Goal: Task Accomplishment & Management: Use online tool/utility

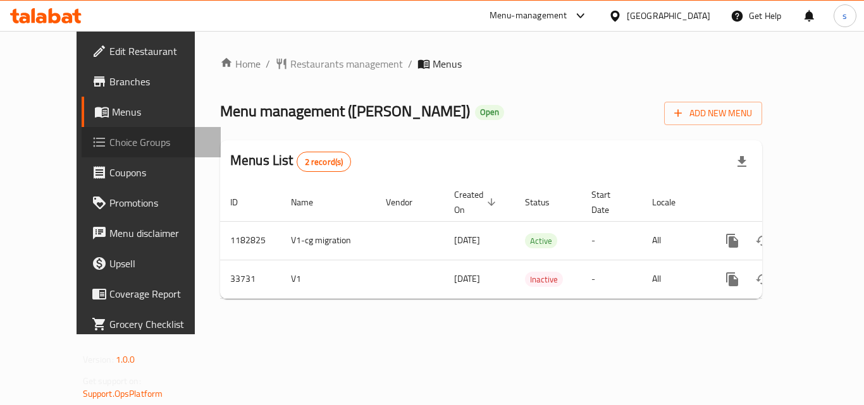
click at [109, 143] on span "Choice Groups" at bounding box center [159, 142] width 101 height 15
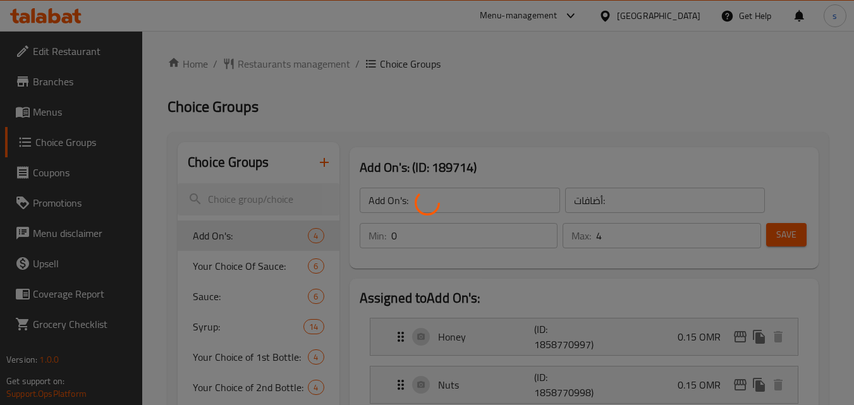
click at [239, 200] on div at bounding box center [427, 202] width 854 height 405
click at [268, 195] on div at bounding box center [427, 202] width 854 height 405
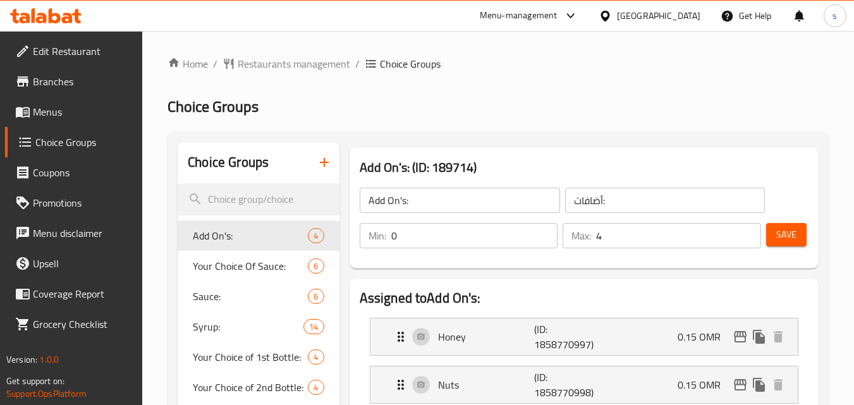
click at [266, 197] on div at bounding box center [427, 202] width 854 height 405
click at [221, 200] on div at bounding box center [427, 202] width 854 height 405
click at [247, 193] on div at bounding box center [427, 202] width 854 height 405
click at [248, 199] on input "search" at bounding box center [258, 199] width 161 height 32
paste input "Syrup"
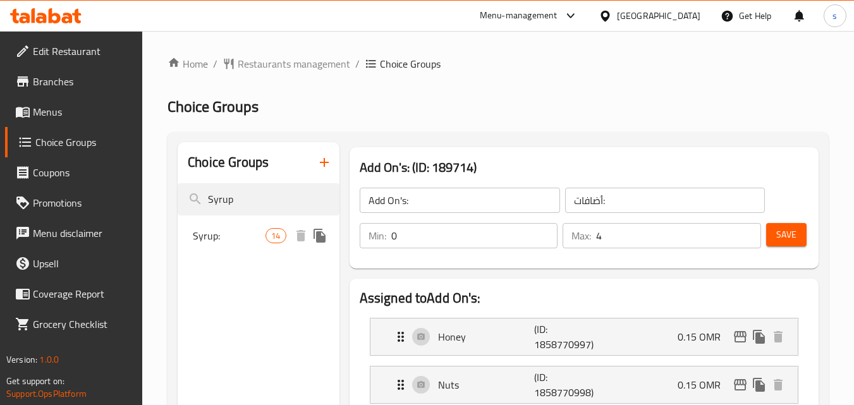
type input "Syrup"
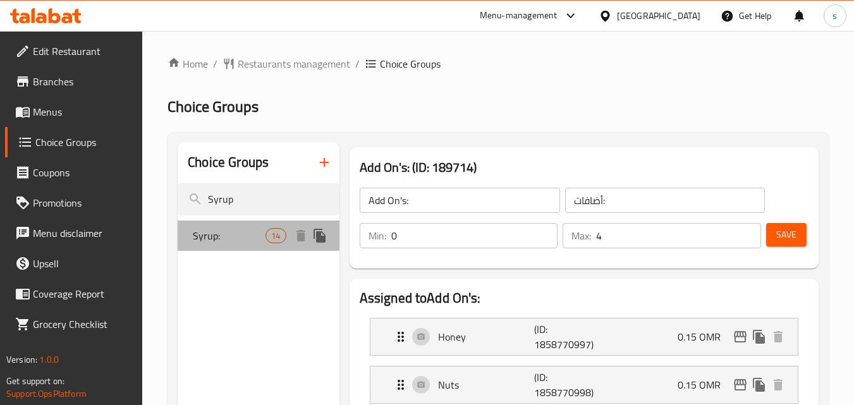
click at [220, 247] on div "Syrup: 14" at bounding box center [258, 236] width 161 height 30
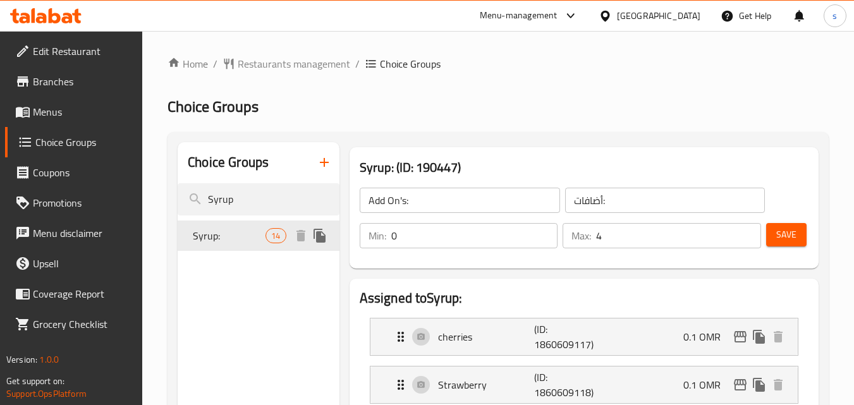
type input "Syrup:"
type input "سيرب:"
type input "13"
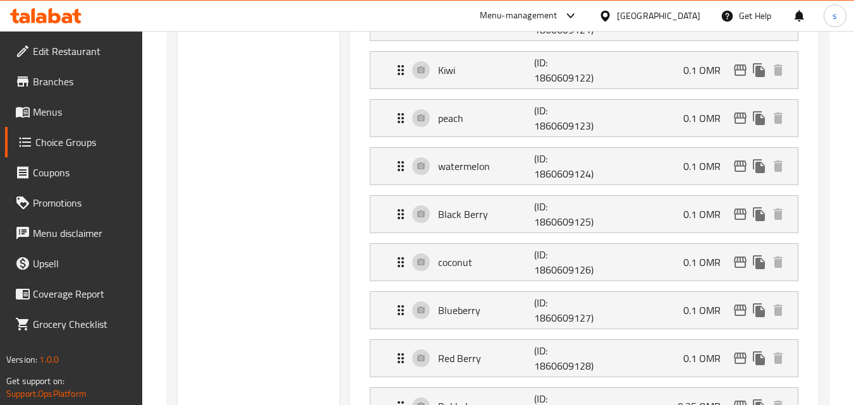
scroll to position [569, 0]
